Goal: Task Accomplishment & Management: Use online tool/utility

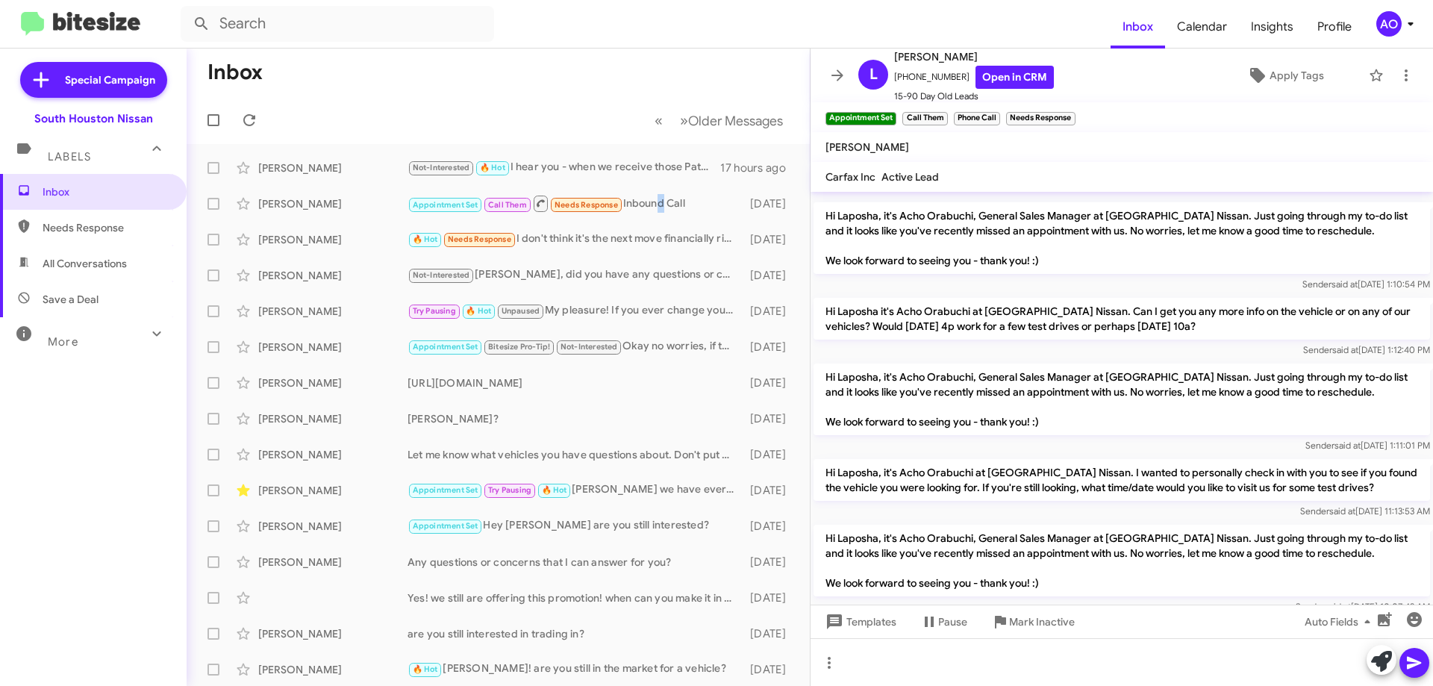
scroll to position [331, 0]
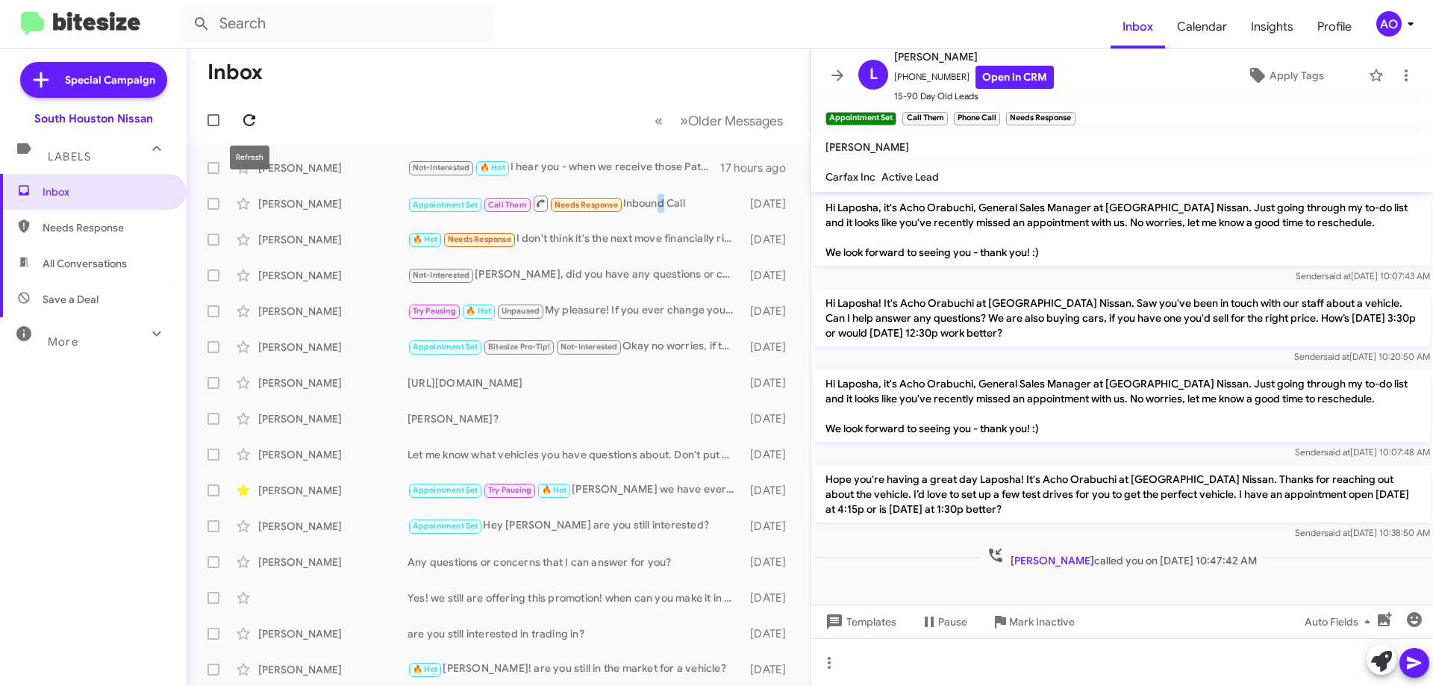
click at [250, 119] on icon at bounding box center [249, 120] width 18 height 18
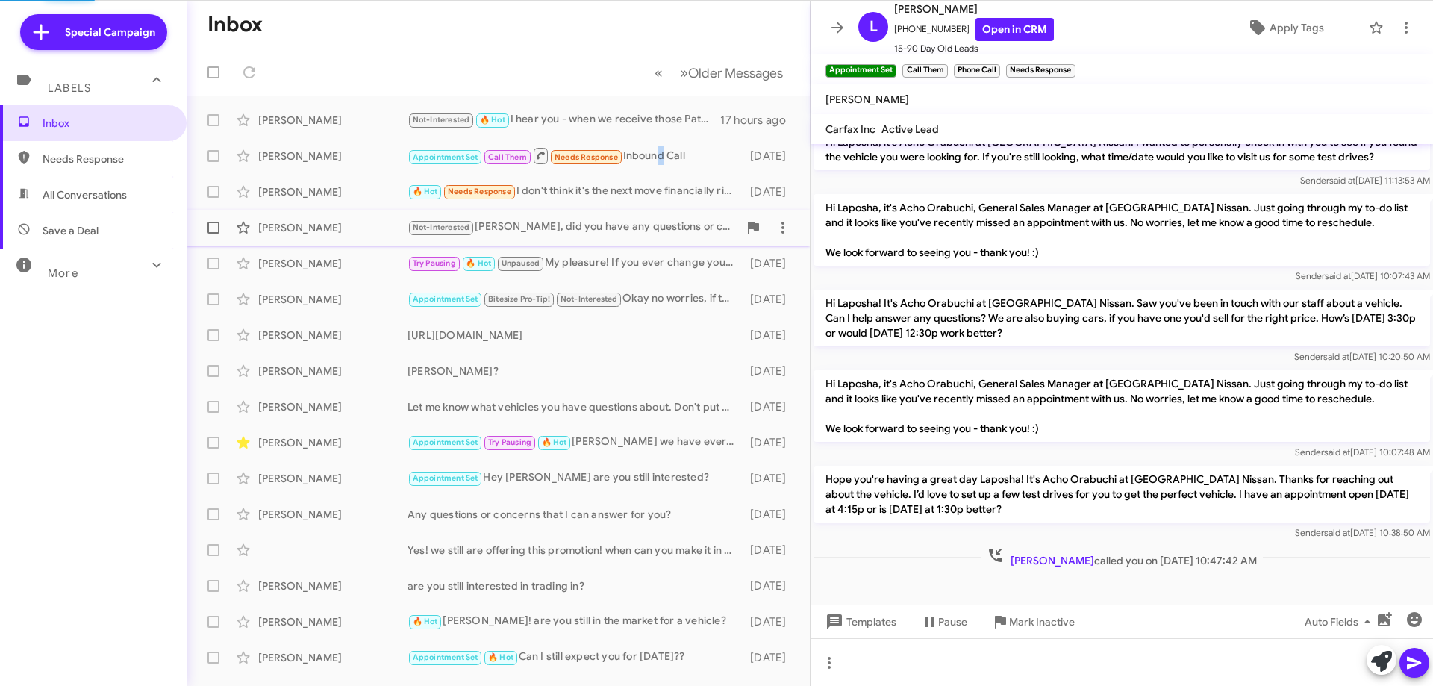
scroll to position [283, 0]
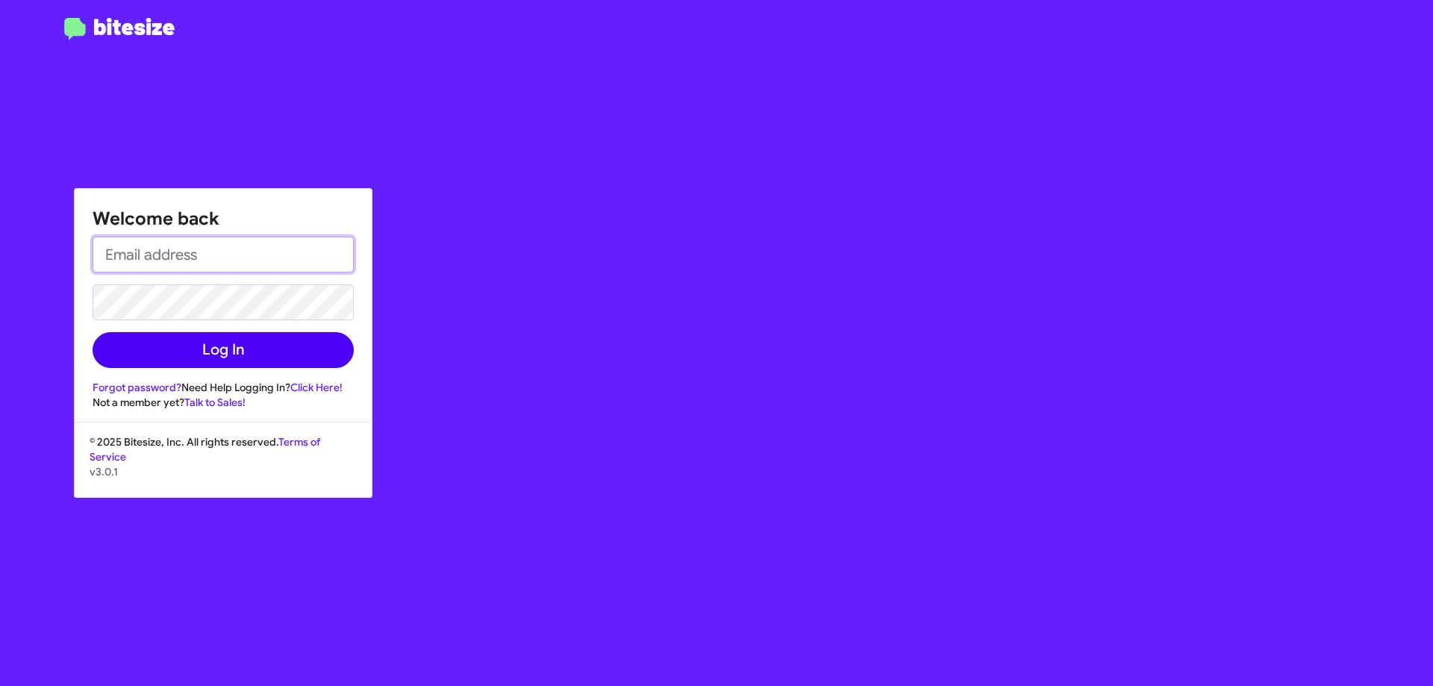
type input "[EMAIL_ADDRESS][DOMAIN_NAME]"
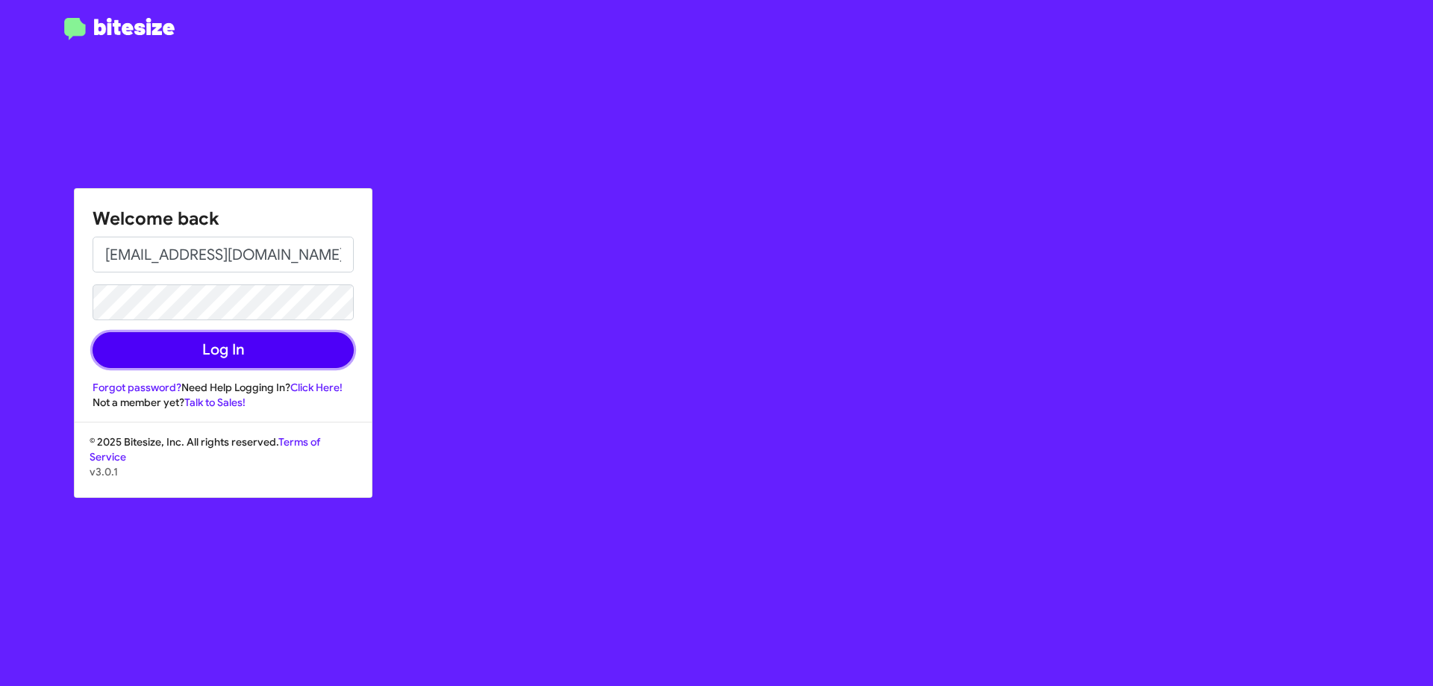
click at [302, 361] on button "Log In" at bounding box center [223, 350] width 261 height 36
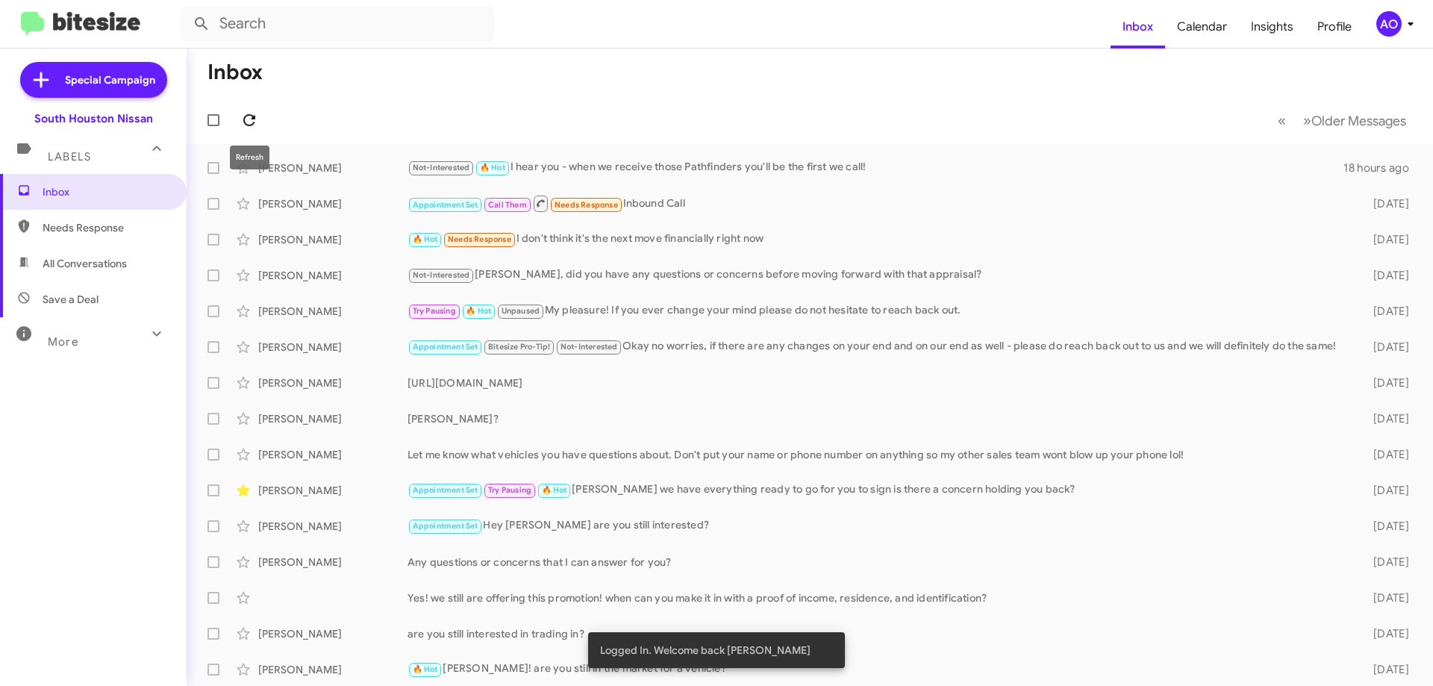
click at [257, 116] on icon at bounding box center [249, 120] width 18 height 18
